Goal: Use online tool/utility

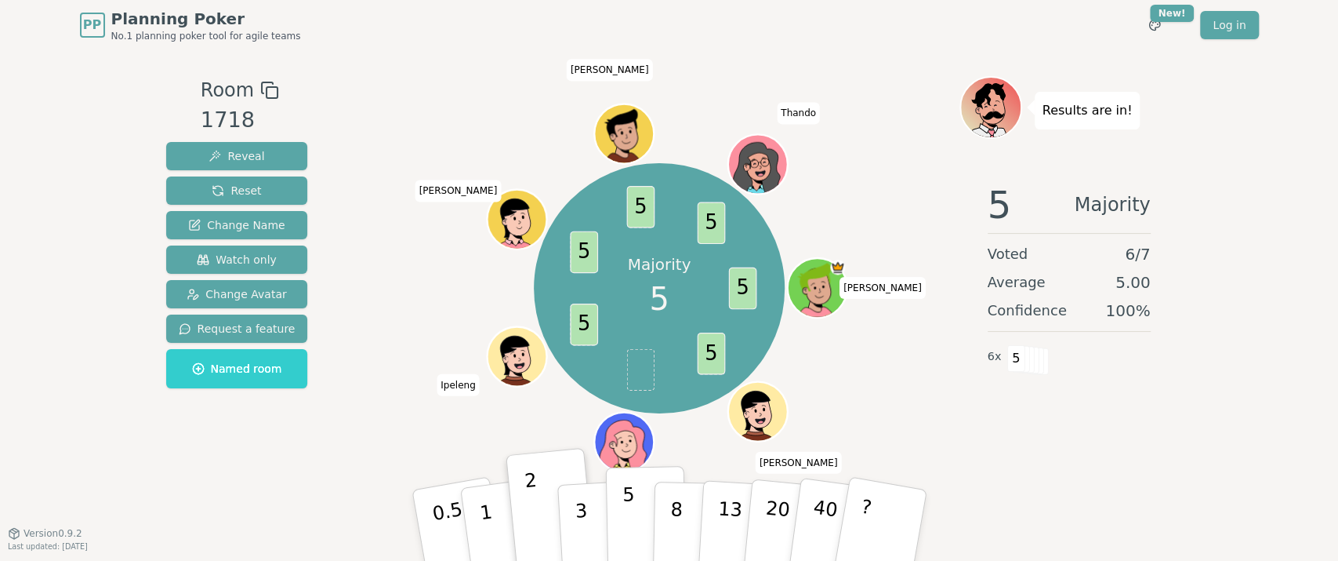
click at [636, 532] on button "5" at bounding box center [645, 525] width 81 height 119
click at [256, 186] on button "Reset" at bounding box center [237, 190] width 142 height 28
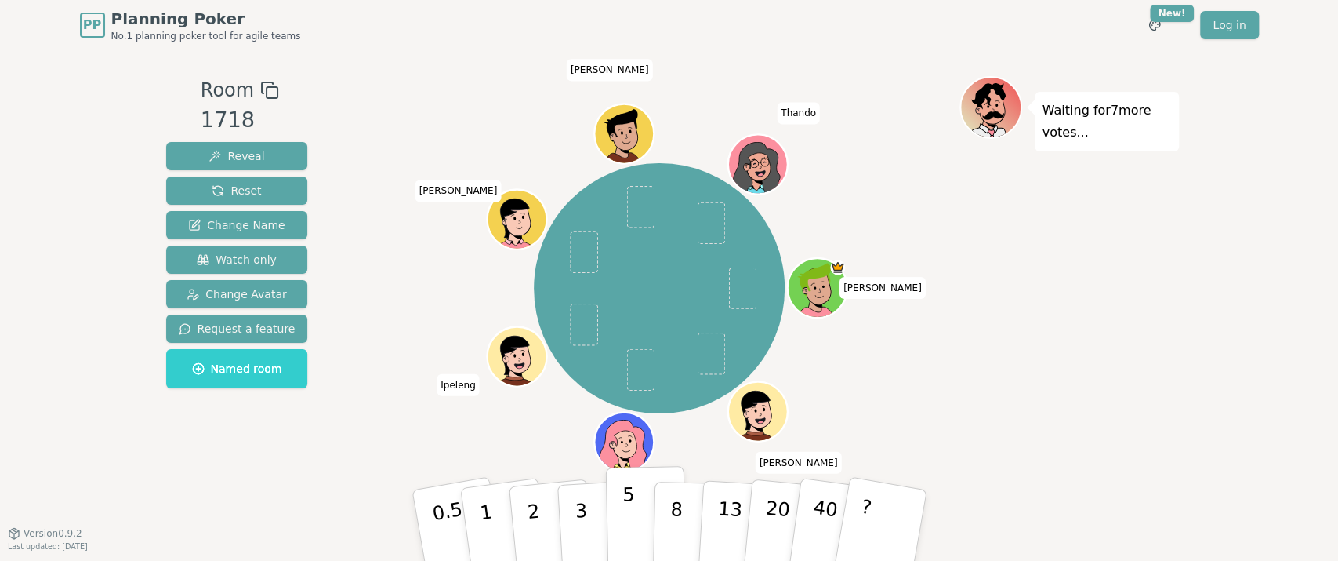
click at [635, 525] on button "5" at bounding box center [645, 525] width 81 height 119
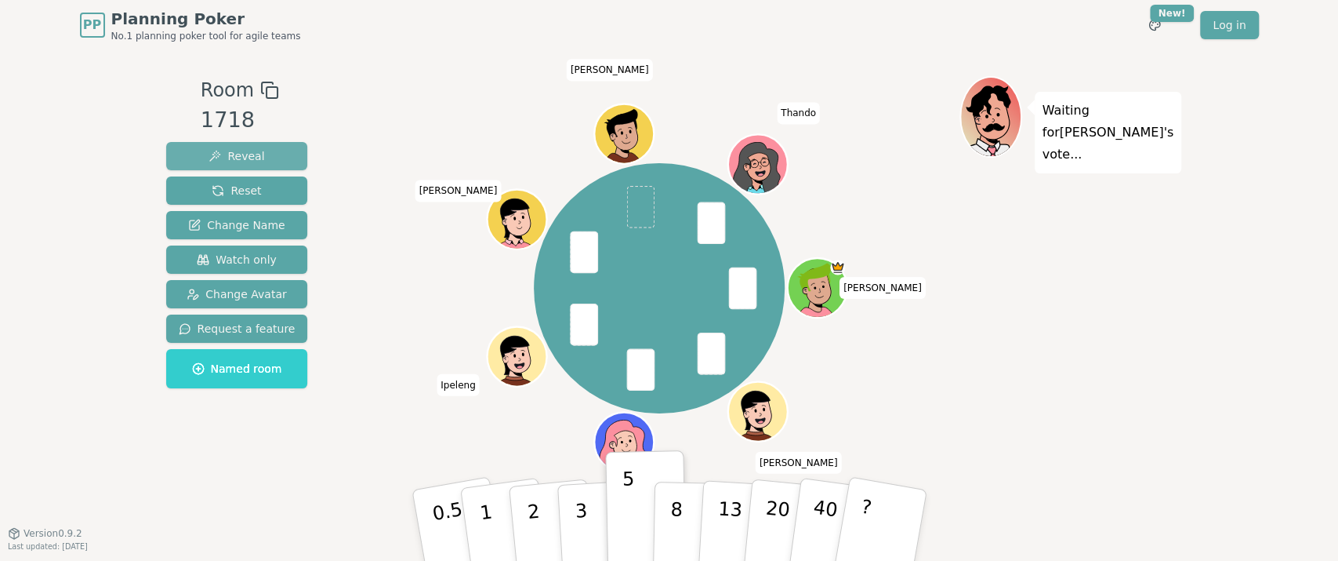
click at [245, 160] on span "Reveal" at bounding box center [237, 156] width 56 height 16
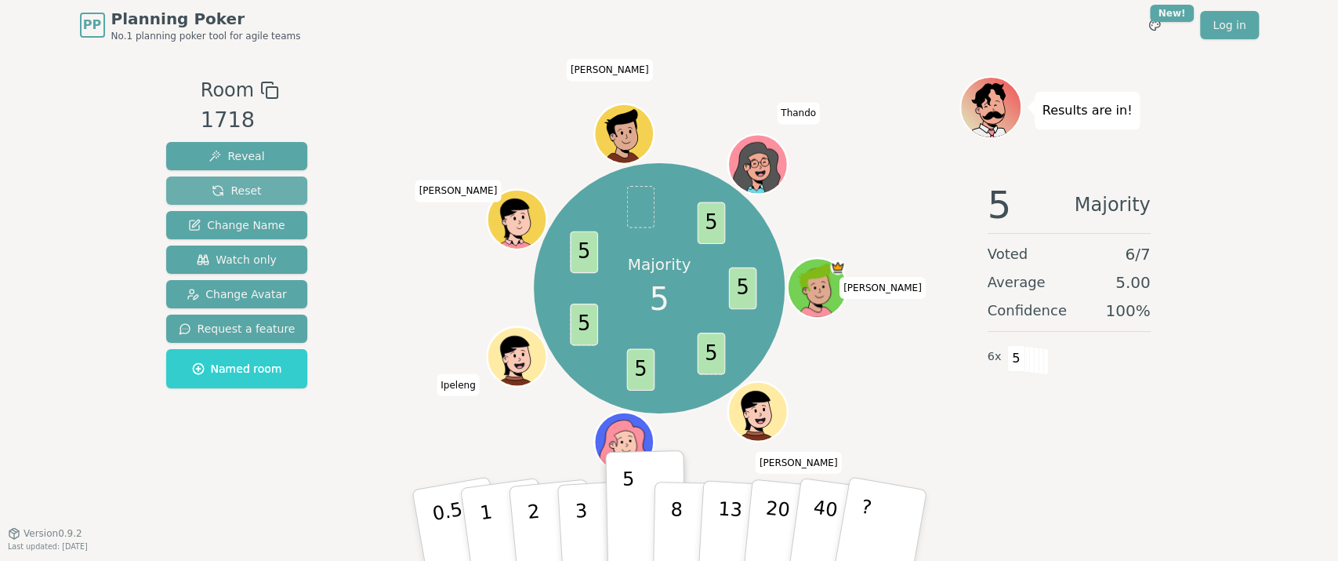
click at [249, 191] on span "Reset" at bounding box center [236, 191] width 49 height 16
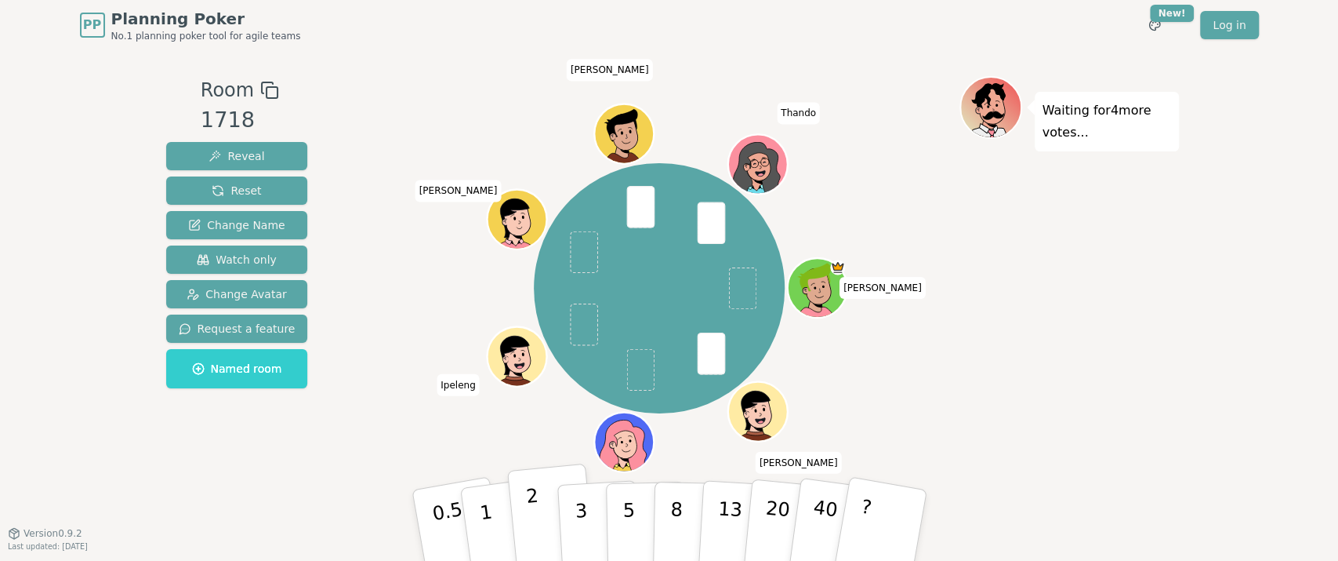
click at [545, 527] on button "2" at bounding box center [550, 525] width 89 height 125
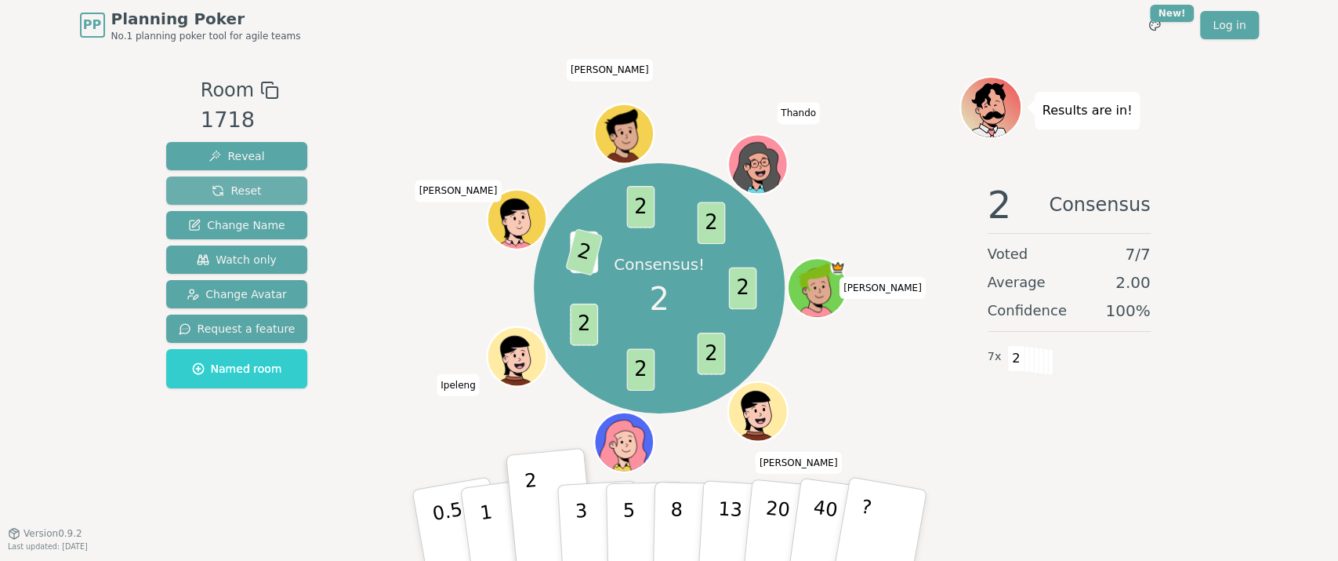
click at [253, 185] on span "Reset" at bounding box center [236, 191] width 49 height 16
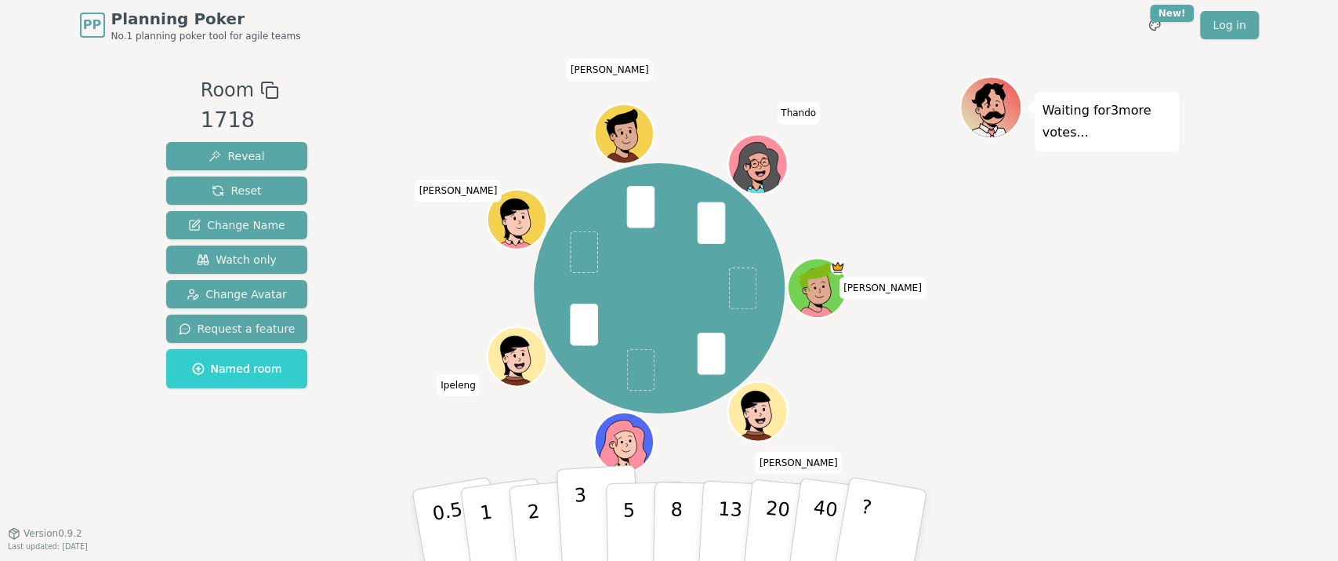
click at [581, 530] on p "3" at bounding box center [581, 526] width 17 height 85
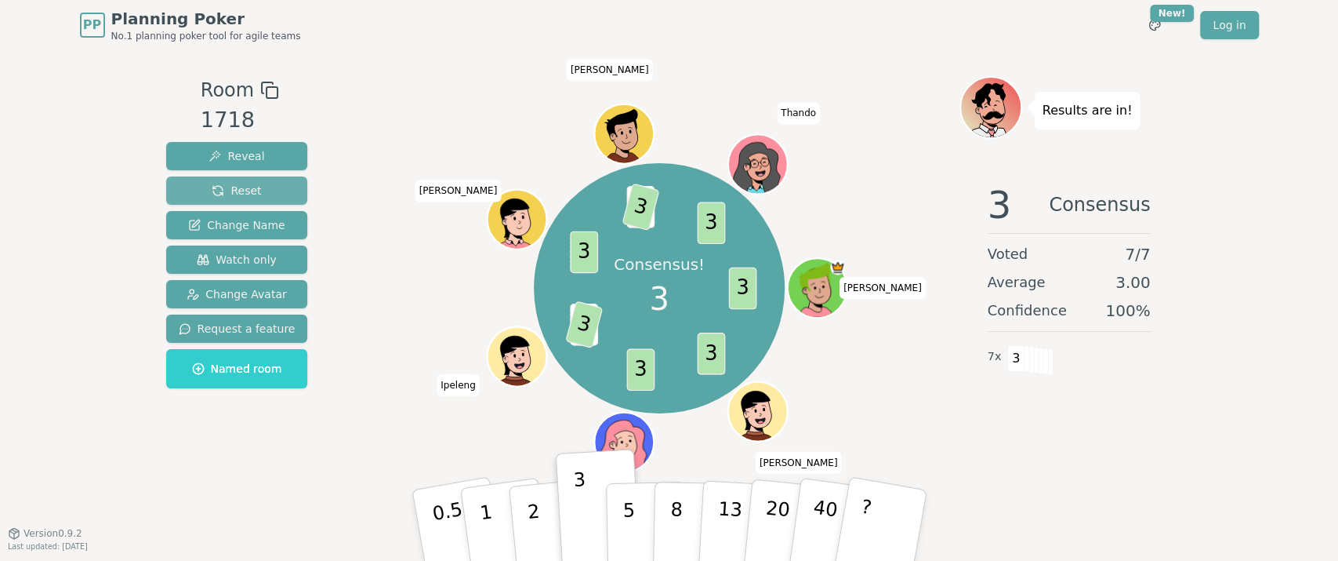
click at [263, 194] on button "Reset" at bounding box center [237, 190] width 142 height 28
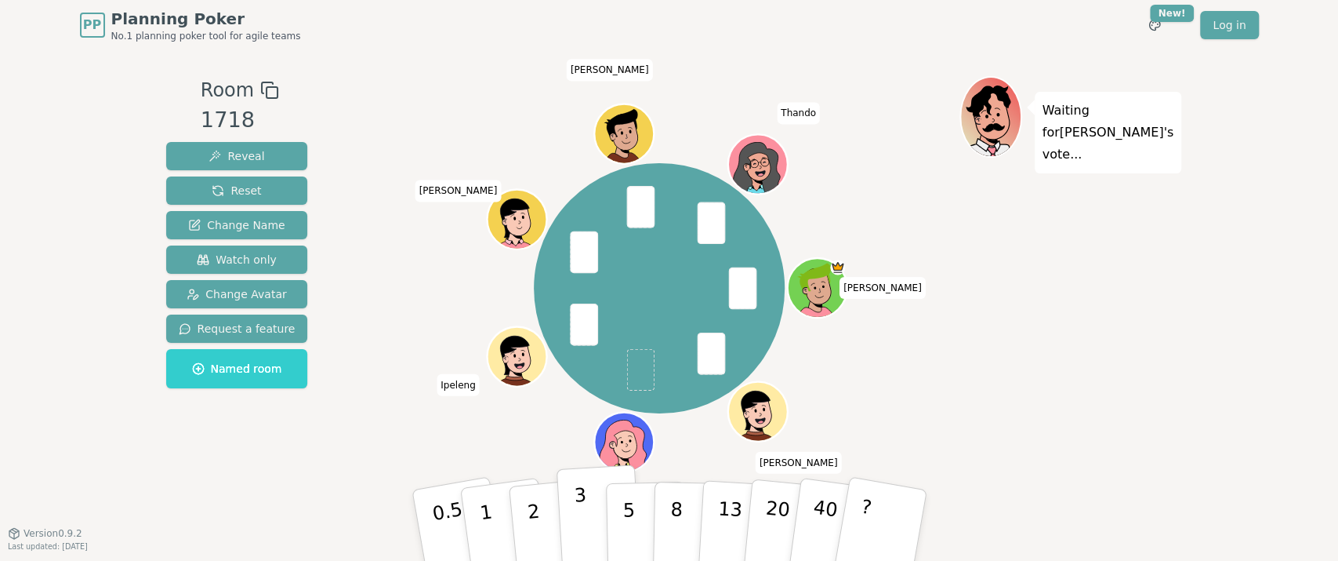
click at [577, 524] on p "3" at bounding box center [581, 526] width 17 height 85
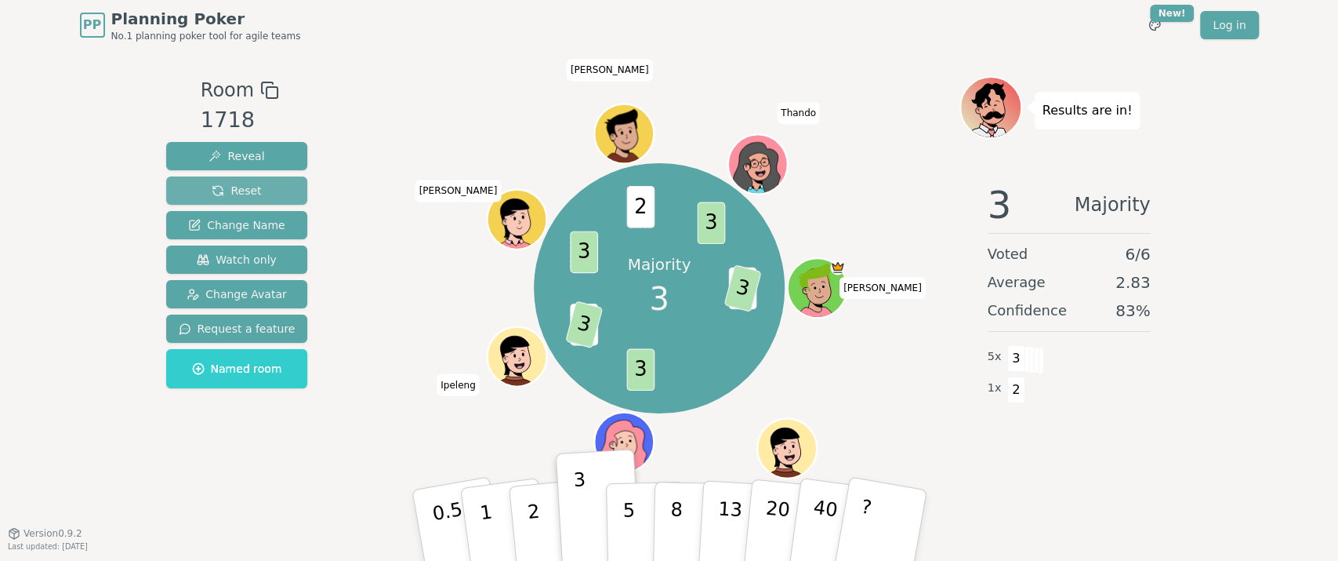
click at [232, 192] on span "Reset" at bounding box center [236, 191] width 49 height 16
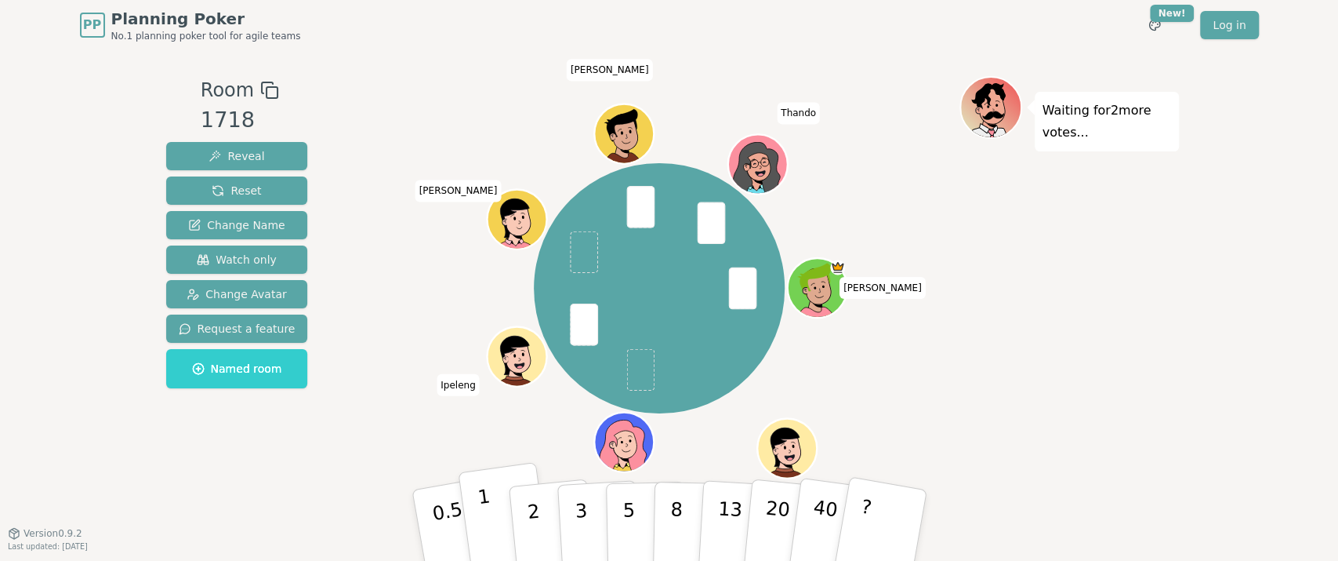
click at [499, 530] on button "1" at bounding box center [504, 525] width 93 height 127
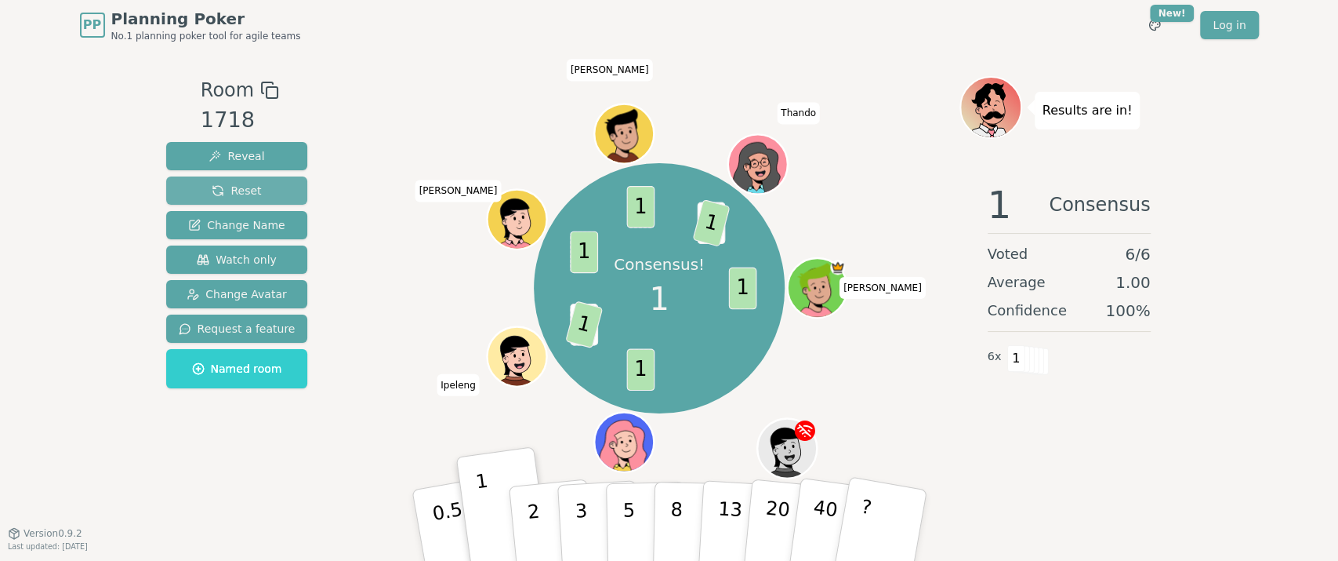
click at [238, 188] on span "Reset" at bounding box center [236, 191] width 49 height 16
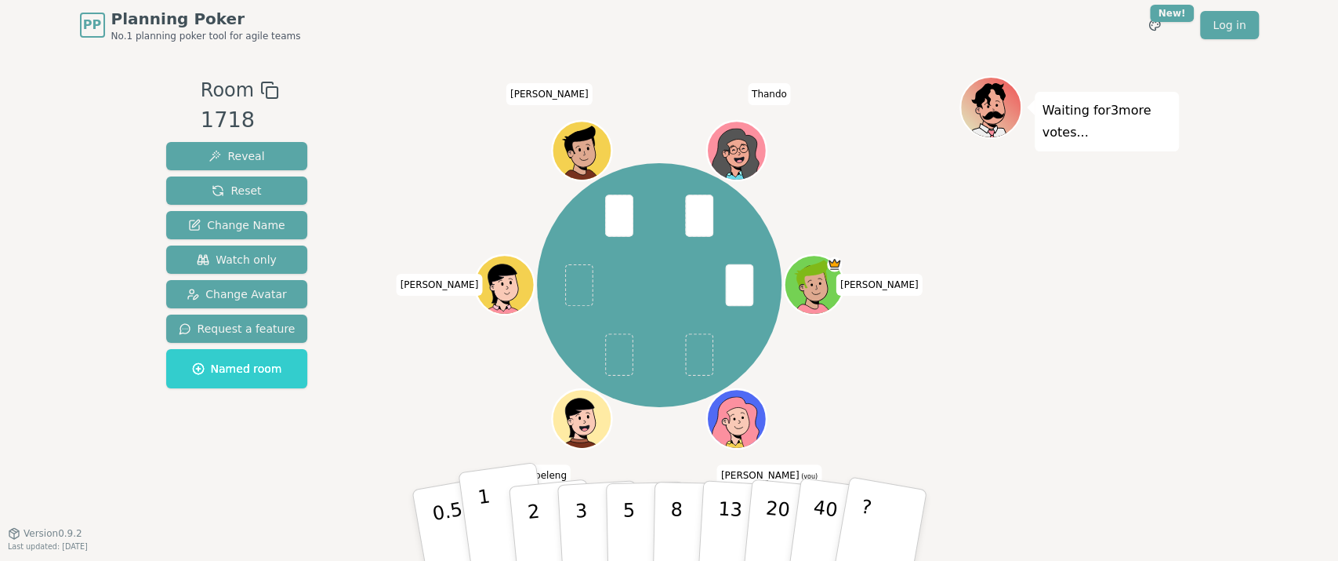
click at [486, 521] on p "1" at bounding box center [488, 526] width 24 height 85
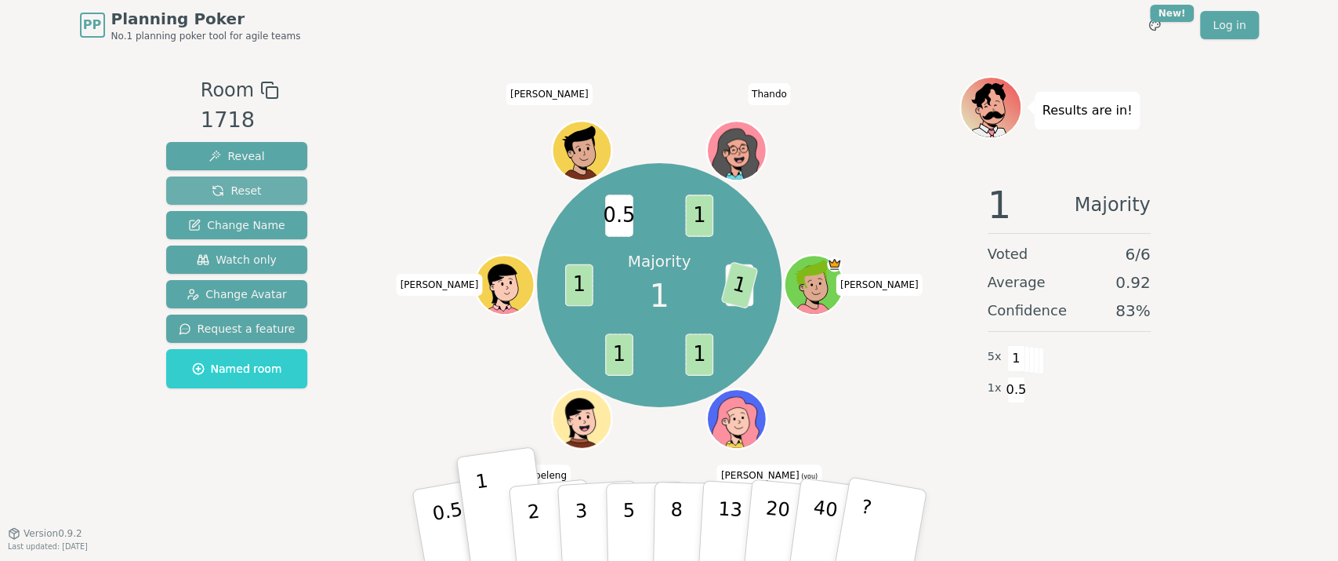
click at [256, 182] on button "Reset" at bounding box center [237, 190] width 142 height 28
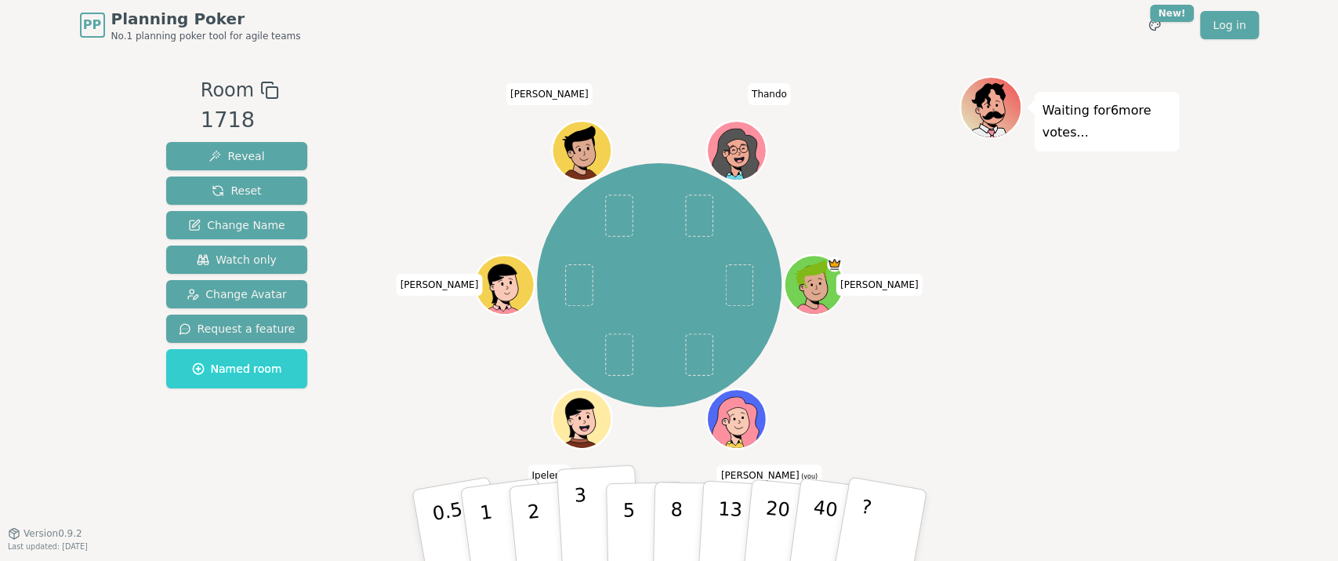
click at [583, 533] on p "3" at bounding box center [581, 526] width 17 height 85
